Goal: Information Seeking & Learning: Learn about a topic

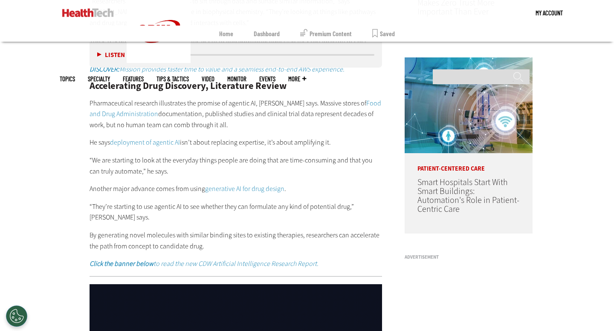
scroll to position [651, 0]
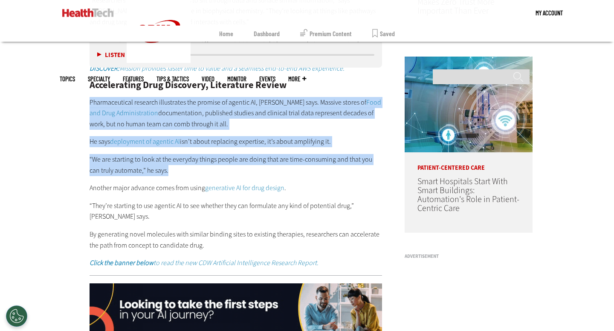
drag, startPoint x: 90, startPoint y: 83, endPoint x: 168, endPoint y: 153, distance: 105.6
click at [168, 153] on div "Accelerating Drug Discovery, Literature Review Pharmaceutical research illustra…" at bounding box center [235, 175] width 292 height 188
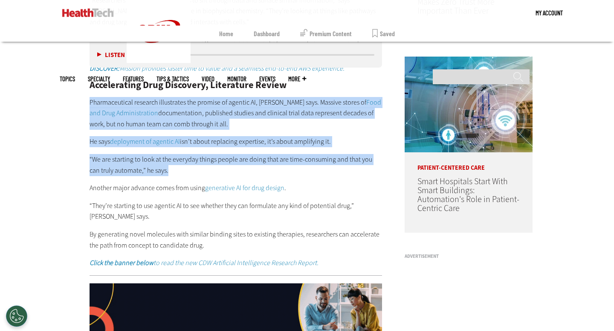
copy div "Pharmaceutical research illustrates the promise of agentic AI, [PERSON_NAME] sa…"
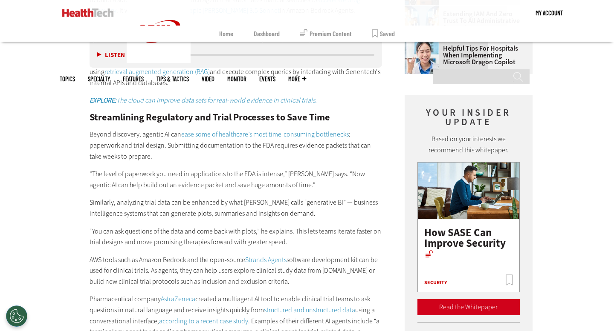
scroll to position [1124, 0]
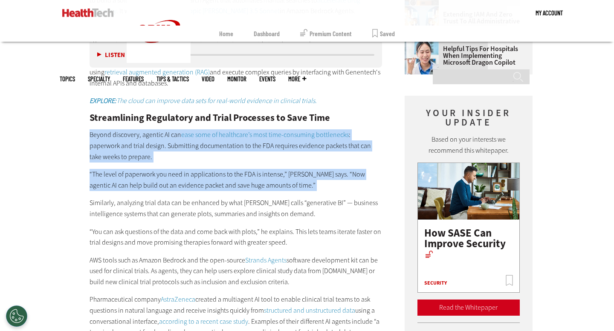
drag, startPoint x: 90, startPoint y: 103, endPoint x: 254, endPoint y: 127, distance: 165.5
click at [264, 161] on div "Earlier this year, AWS introduced an open-source toolkit built on Amazon Bedroc…" at bounding box center [235, 126] width 292 height 501
copy div "Beyond discovery, agentic AI can ease some of healthcare’s most time-consuming …"
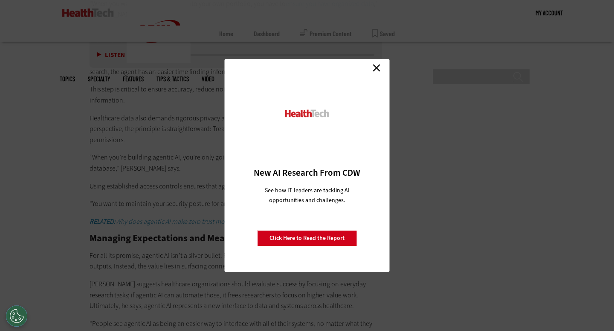
scroll to position [1645, 0]
click at [375, 66] on link "Close" at bounding box center [376, 67] width 13 height 13
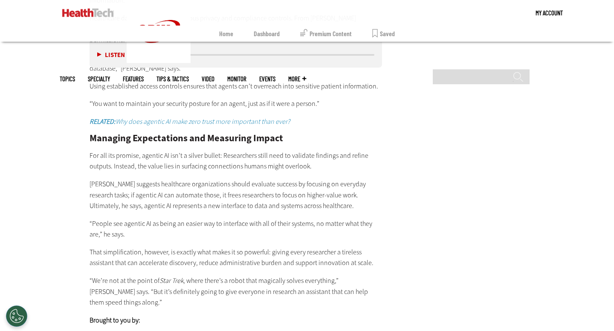
scroll to position [1746, 0]
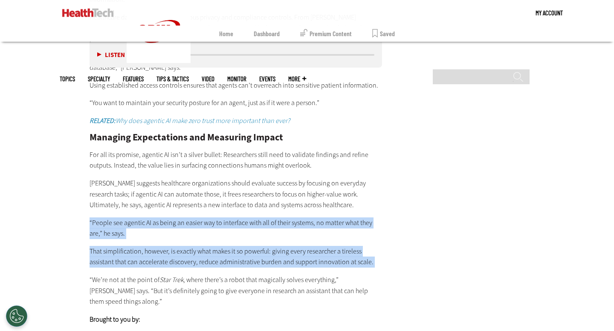
drag, startPoint x: 88, startPoint y: 180, endPoint x: 371, endPoint y: 228, distance: 287.2
copy div "“People see agentic AI as being an easier way to interface with all of their sy…"
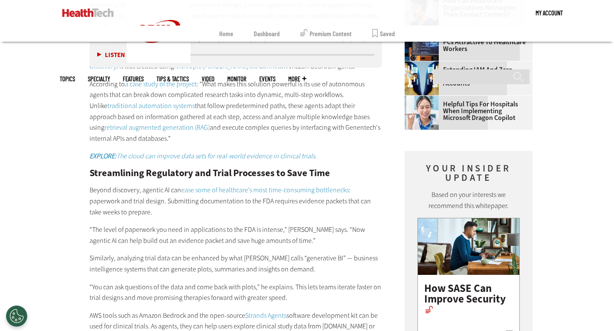
scroll to position [1069, 0]
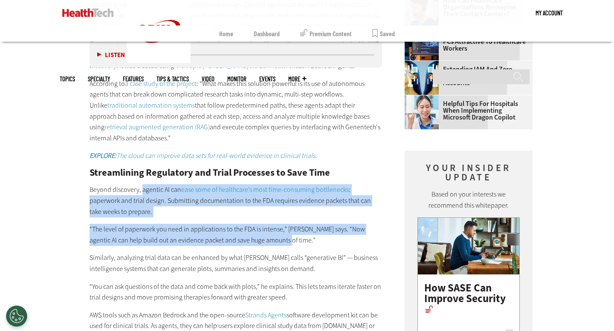
drag, startPoint x: 141, startPoint y: 160, endPoint x: 274, endPoint y: 213, distance: 142.8
click at [274, 213] on div "Earlier this year, AWS introduced an open-source toolkit built on Amazon Bedroc…" at bounding box center [235, 181] width 292 height 501
copy div "agentic AI can ease some of healthcare’s most time-consuming bottlenecks : pape…"
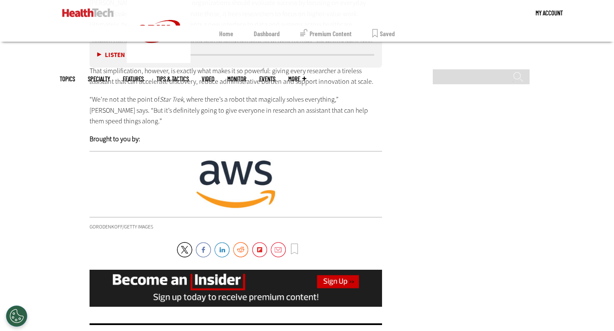
scroll to position [1959, 0]
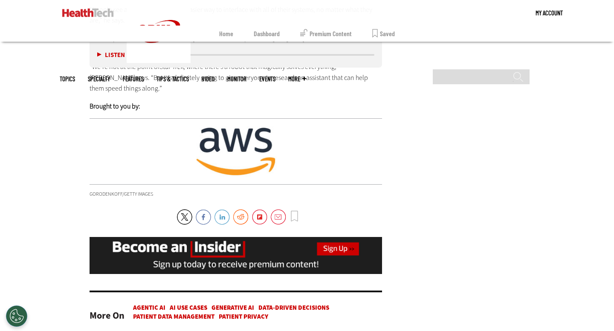
click at [221, 210] on link "LinkedIn" at bounding box center [221, 217] width 15 height 15
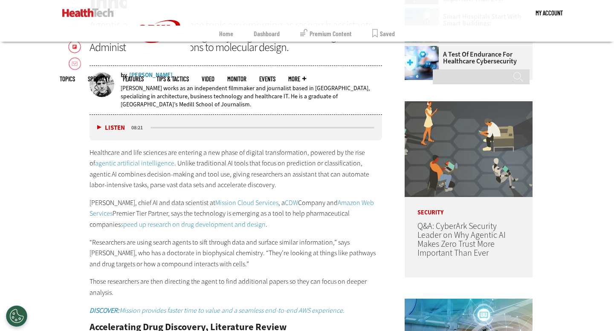
scroll to position [410, 0]
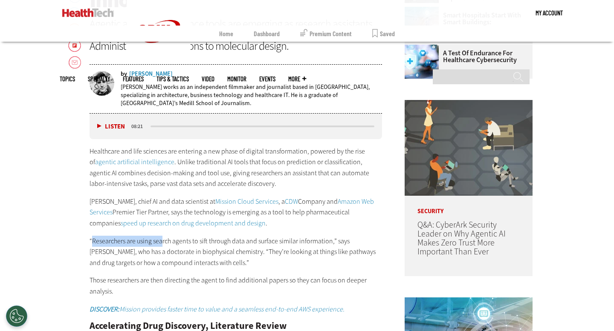
drag, startPoint x: 93, startPoint y: 218, endPoint x: 162, endPoint y: 225, distance: 69.8
click at [162, 236] on p "“Researchers are using search agents to sift through data and surface similar i…" at bounding box center [235, 252] width 292 height 33
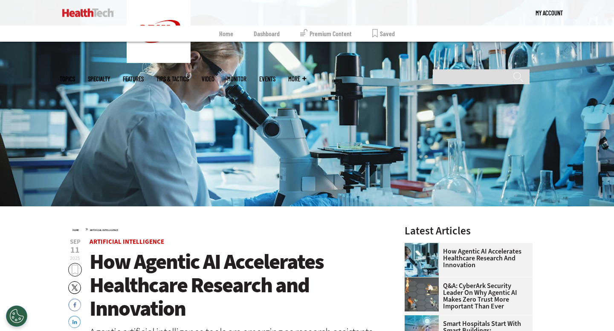
scroll to position [0, 0]
